Goal: Task Accomplishment & Management: Complete application form

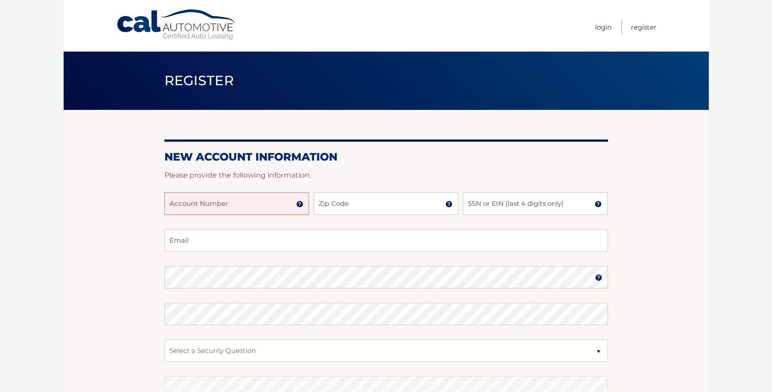
click at [256, 206] on input "Account Number" at bounding box center [237, 203] width 145 height 22
type input "44456012159"
click at [370, 203] on input "Zip Code" at bounding box center [386, 203] width 145 height 22
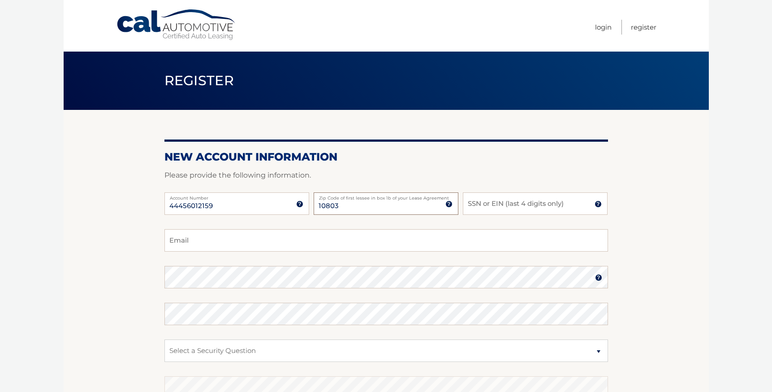
type input "10803"
click at [476, 204] on input "SSN or EIN (last 4 digits only)" at bounding box center [535, 203] width 145 height 22
type input "3844"
click at [245, 243] on input "Email" at bounding box center [387, 240] width 444 height 22
type input "sethjj@gmail.com"
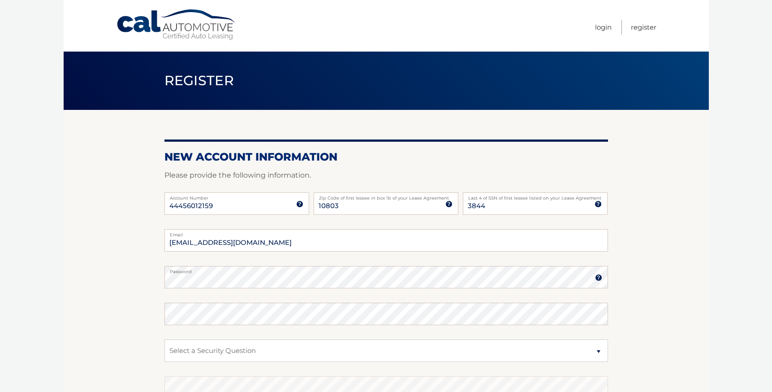
click at [599, 277] on keeper-lock "Open Keeper Popup" at bounding box center [598, 277] width 11 height 11
click at [159, 281] on section "New Account Information Please provide the following information. 44456012159 A…" at bounding box center [386, 285] width 645 height 350
click at [598, 279] on keeper-lock "Open Keeper Popup" at bounding box center [598, 277] width 11 height 11
click at [597, 277] on keeper-lock "Open Keeper Popup" at bounding box center [598, 277] width 11 height 11
click at [157, 281] on section "New Account Information Please provide the following information. 44456012159 A…" at bounding box center [386, 285] width 645 height 350
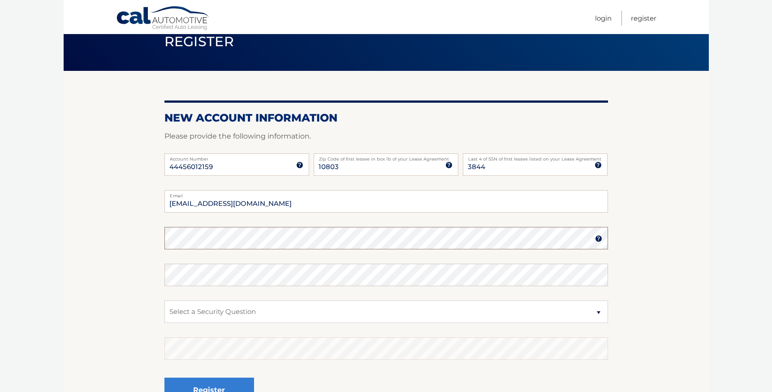
scroll to position [53, 0]
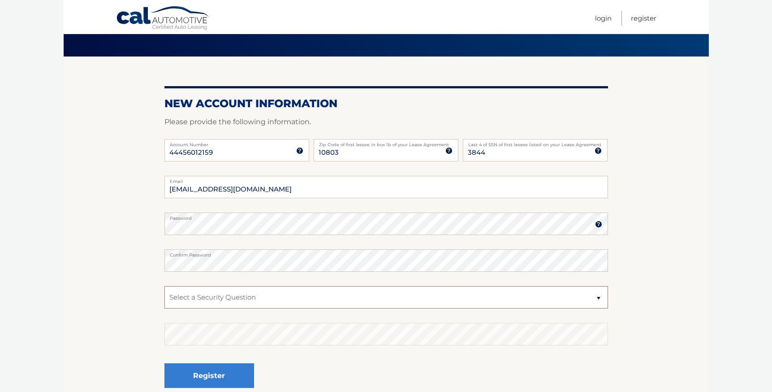
click at [199, 299] on select "Select a Security Question What was the name of your elementary school? What is…" at bounding box center [387, 297] width 444 height 22
select select "3"
click at [165, 286] on select "Select a Security Question What was the name of your elementary school? What is…" at bounding box center [387, 297] width 444 height 22
click at [194, 295] on select "Select a Security Question What was the name of your elementary school? What is…" at bounding box center [387, 297] width 444 height 22
click at [193, 376] on button "Register" at bounding box center [210, 375] width 90 height 25
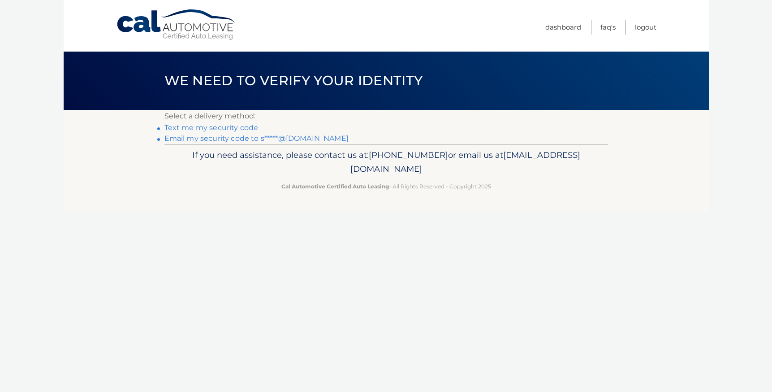
click at [217, 129] on link "Text me my security code" at bounding box center [212, 127] width 94 height 9
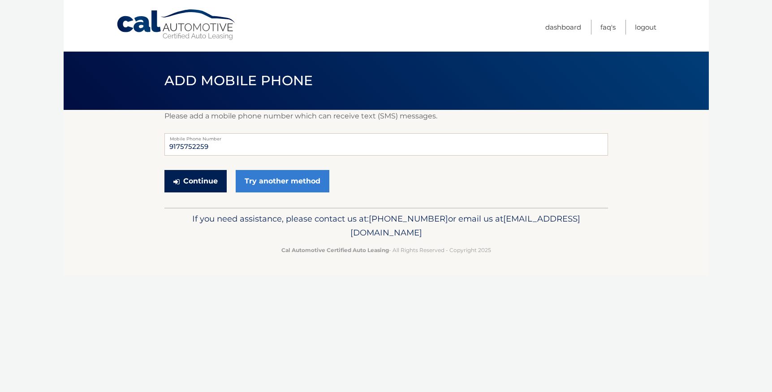
click at [192, 181] on button "Continue" at bounding box center [196, 181] width 62 height 22
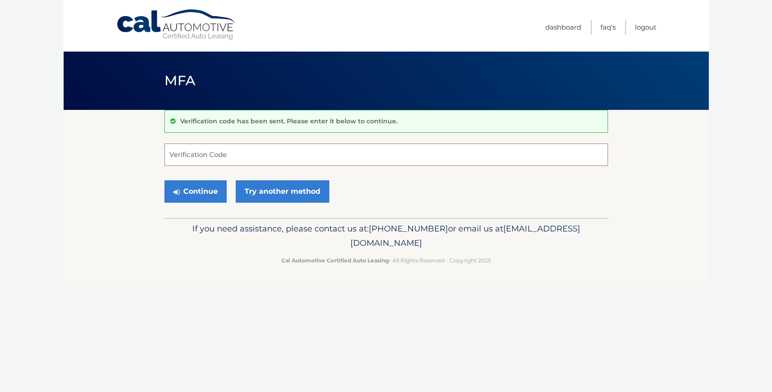
click at [186, 156] on input "Verification Code" at bounding box center [387, 154] width 444 height 22
type input "288057"
click at [197, 191] on button "Continue" at bounding box center [196, 191] width 62 height 22
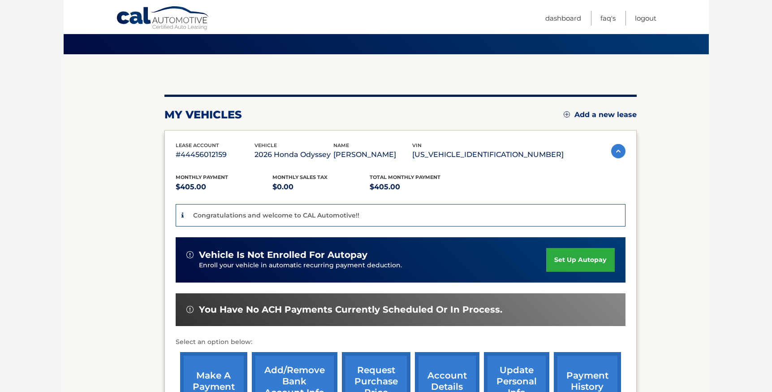
scroll to position [57, 0]
